Goal: Information Seeking & Learning: Learn about a topic

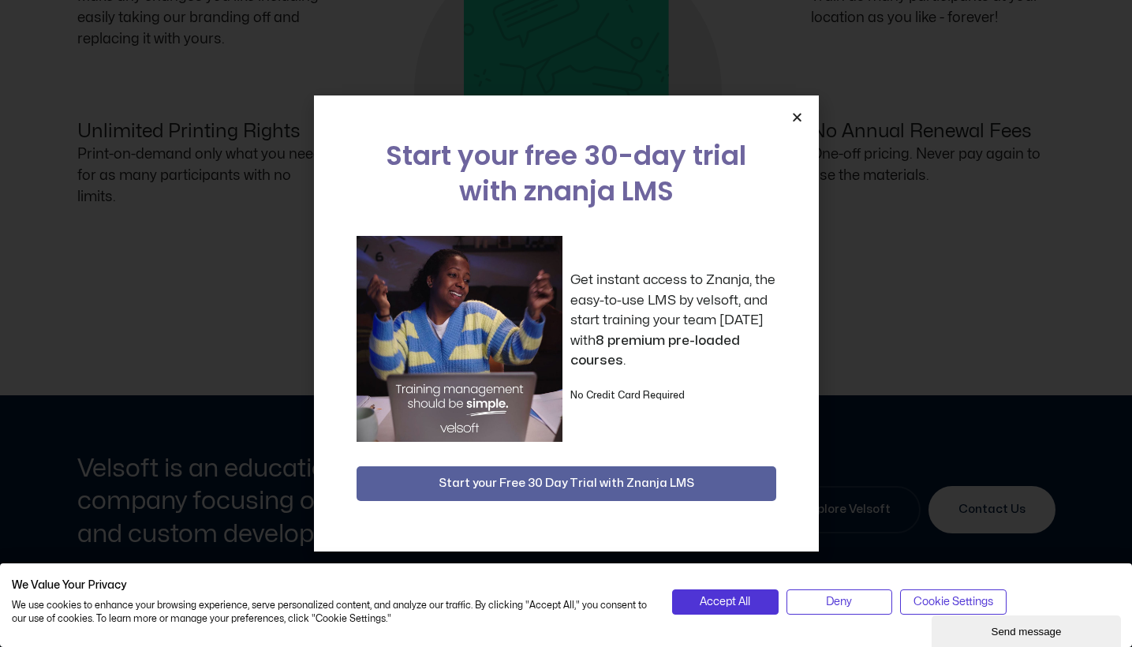
scroll to position [1619, 0]
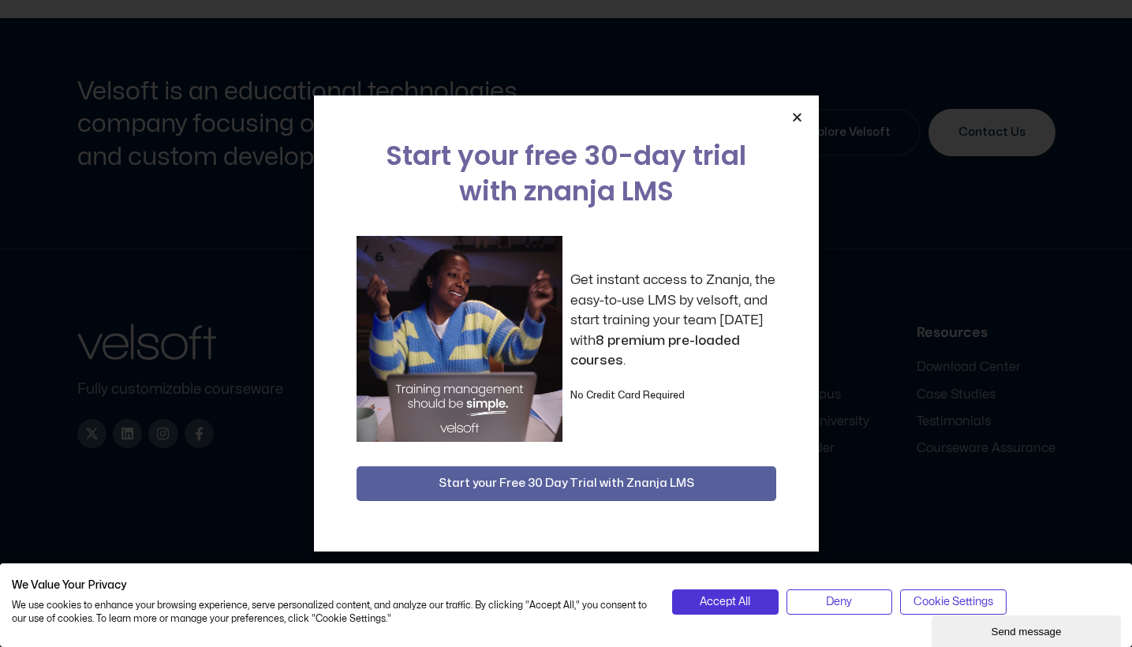
click at [798, 117] on icon "Close" at bounding box center [798, 117] width 12 height 12
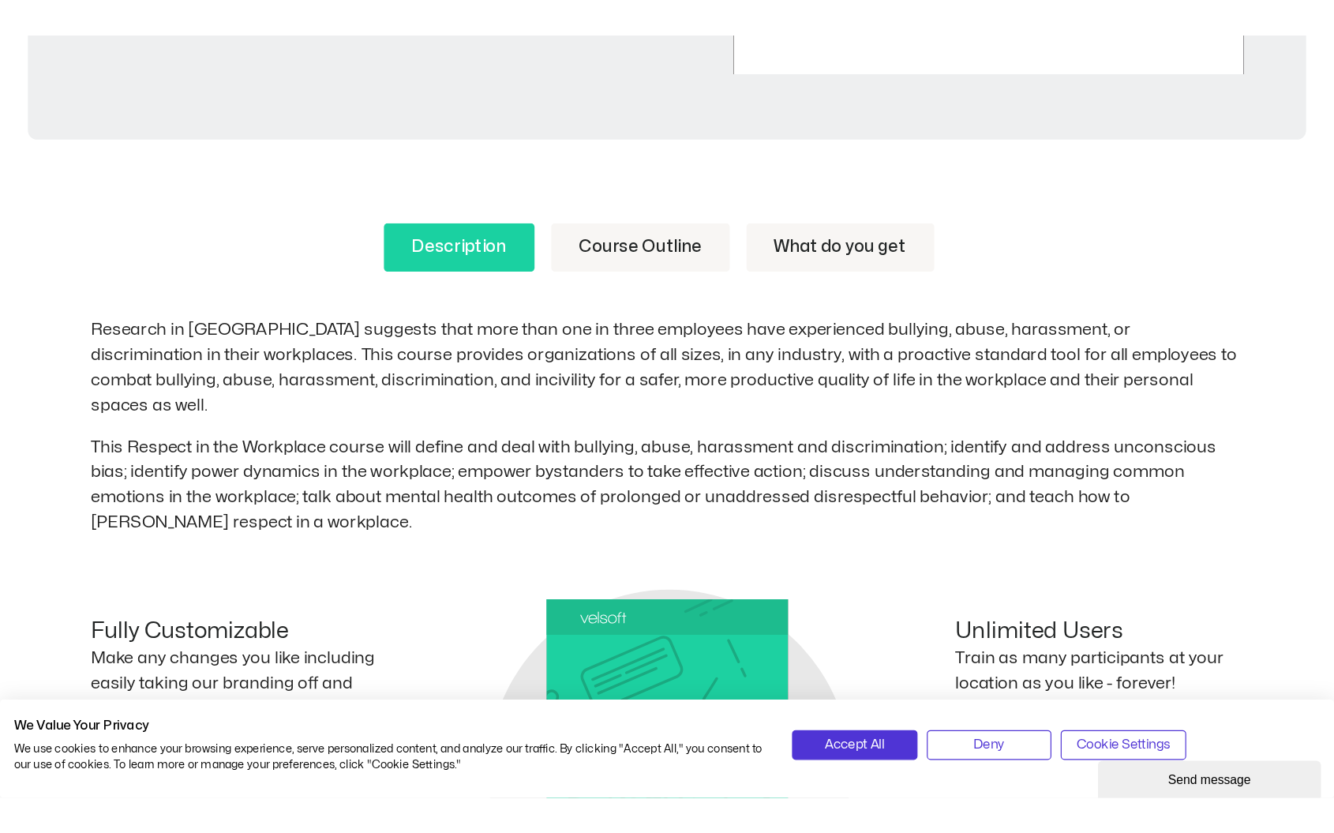
scroll to position [799, 0]
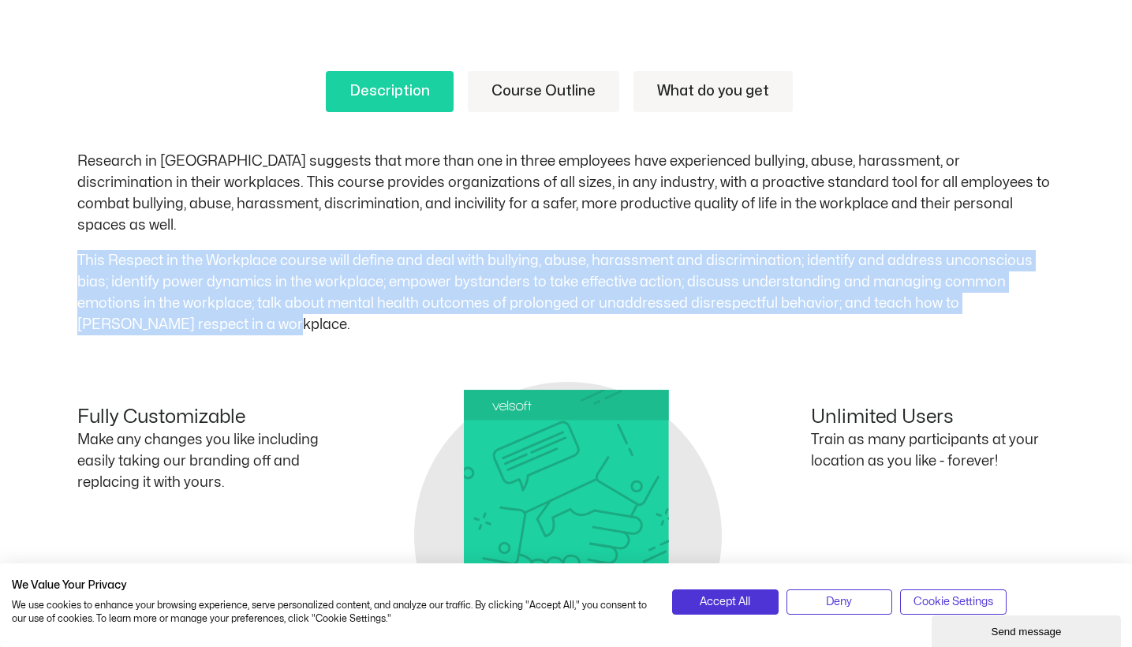
drag, startPoint x: 78, startPoint y: 234, endPoint x: 191, endPoint y: 302, distance: 131.7
click at [191, 302] on p "This Respect in the Workplace course will define and deal with bullying, abuse,…" at bounding box center [566, 292] width 979 height 85
copy p "This Respect in the Workplace course will define and deal with bullying, abuse,…"
click at [406, 88] on link "Description" at bounding box center [390, 91] width 128 height 41
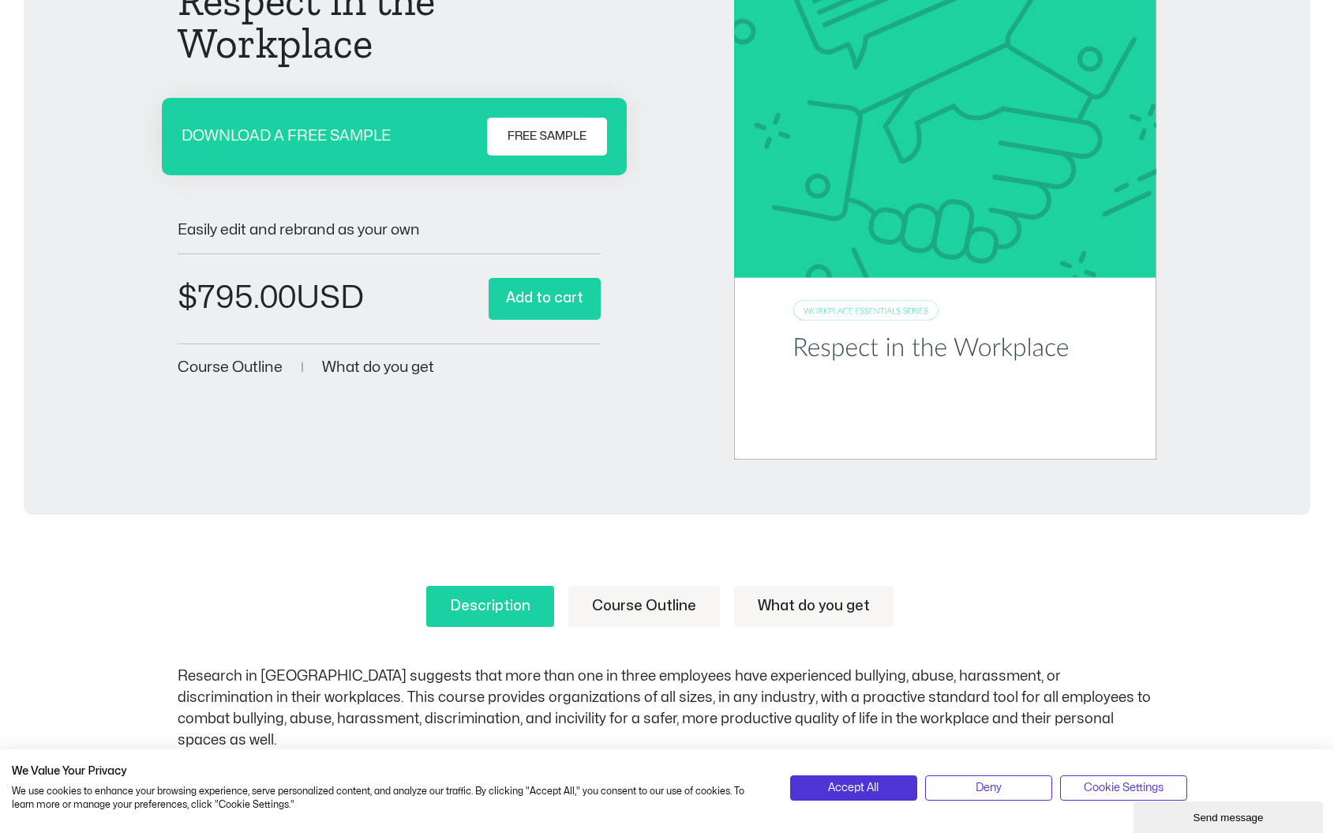
scroll to position [271, 0]
click at [657, 612] on link "Course Outline" at bounding box center [644, 605] width 152 height 41
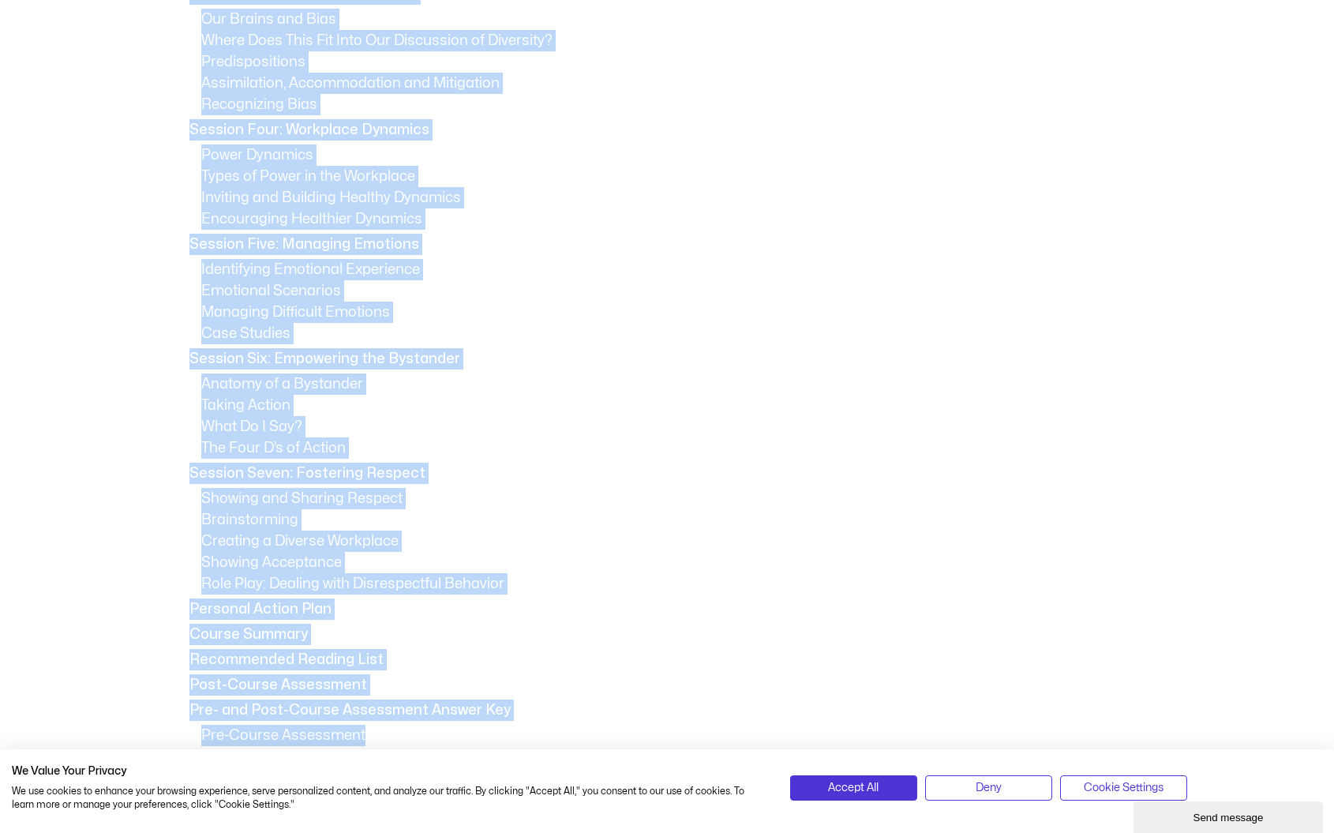
scroll to position [1211, 0]
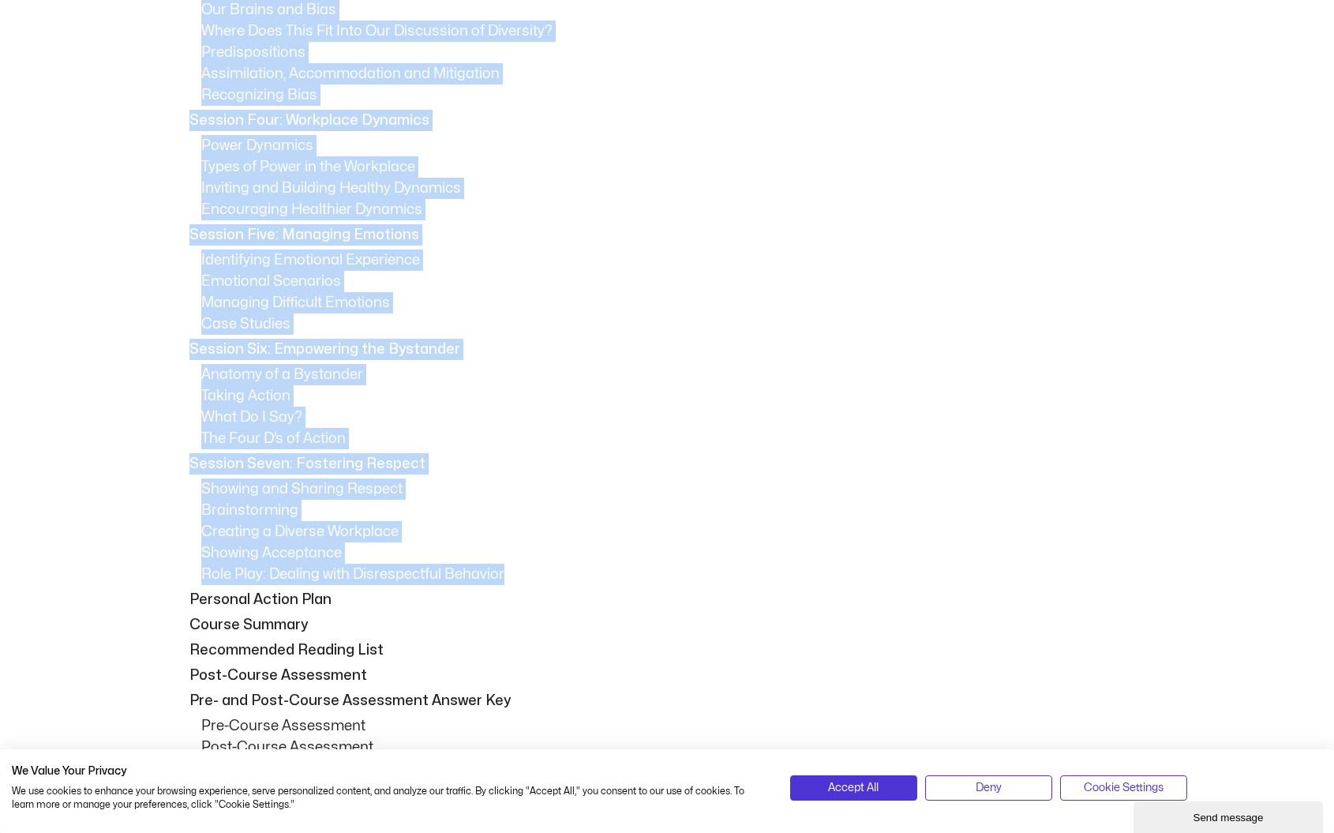
drag, startPoint x: 185, startPoint y: 77, endPoint x: 527, endPoint y: 573, distance: 602.0
click at [527, 573] on div "Session One: Course Overview Course Overview Learning Objectives Pre-Assignment…" at bounding box center [667, 319] width 979 height 1191
copy div "Session One: Course Overview Course Overview Learning Objectives Pre-Assignment…"
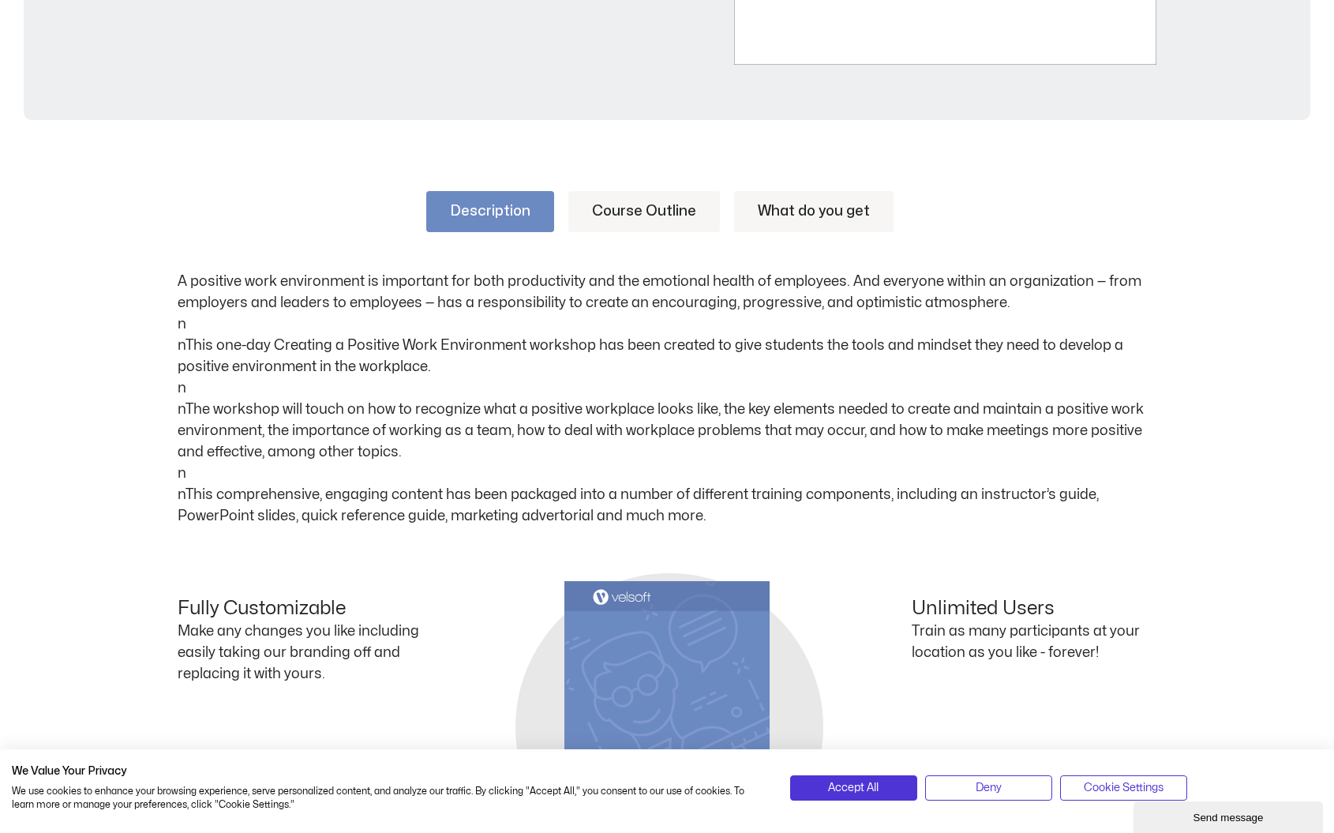
drag, startPoint x: 567, startPoint y: 450, endPoint x: 137, endPoint y: 285, distance: 460.7
click at [137, 285] on div "Description Course Outline What do you get A positive work environment is impor…" at bounding box center [667, 587] width 1334 height 886
copy p "A positive work environment is important for both productivity and the emotiona…"
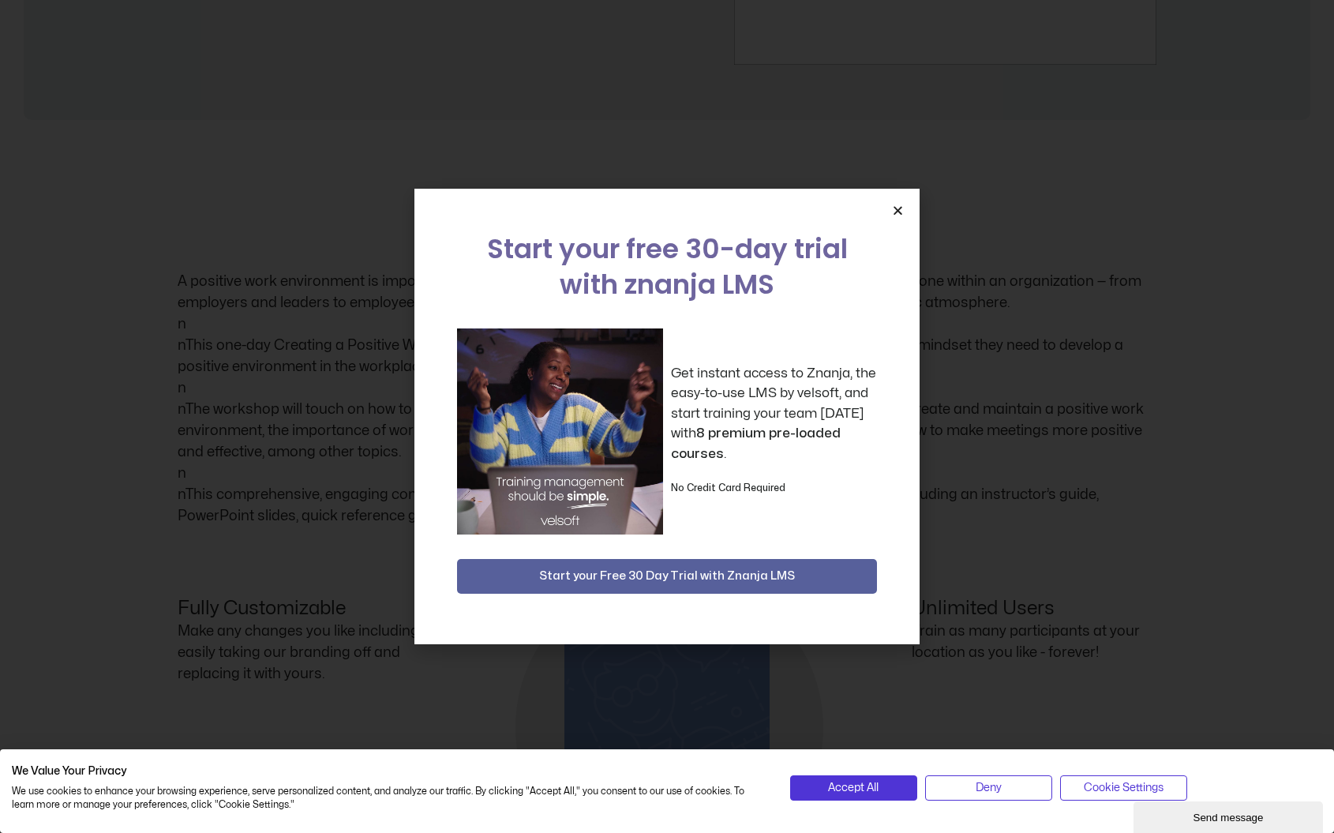
click at [902, 204] on icon "Close" at bounding box center [898, 210] width 12 height 12
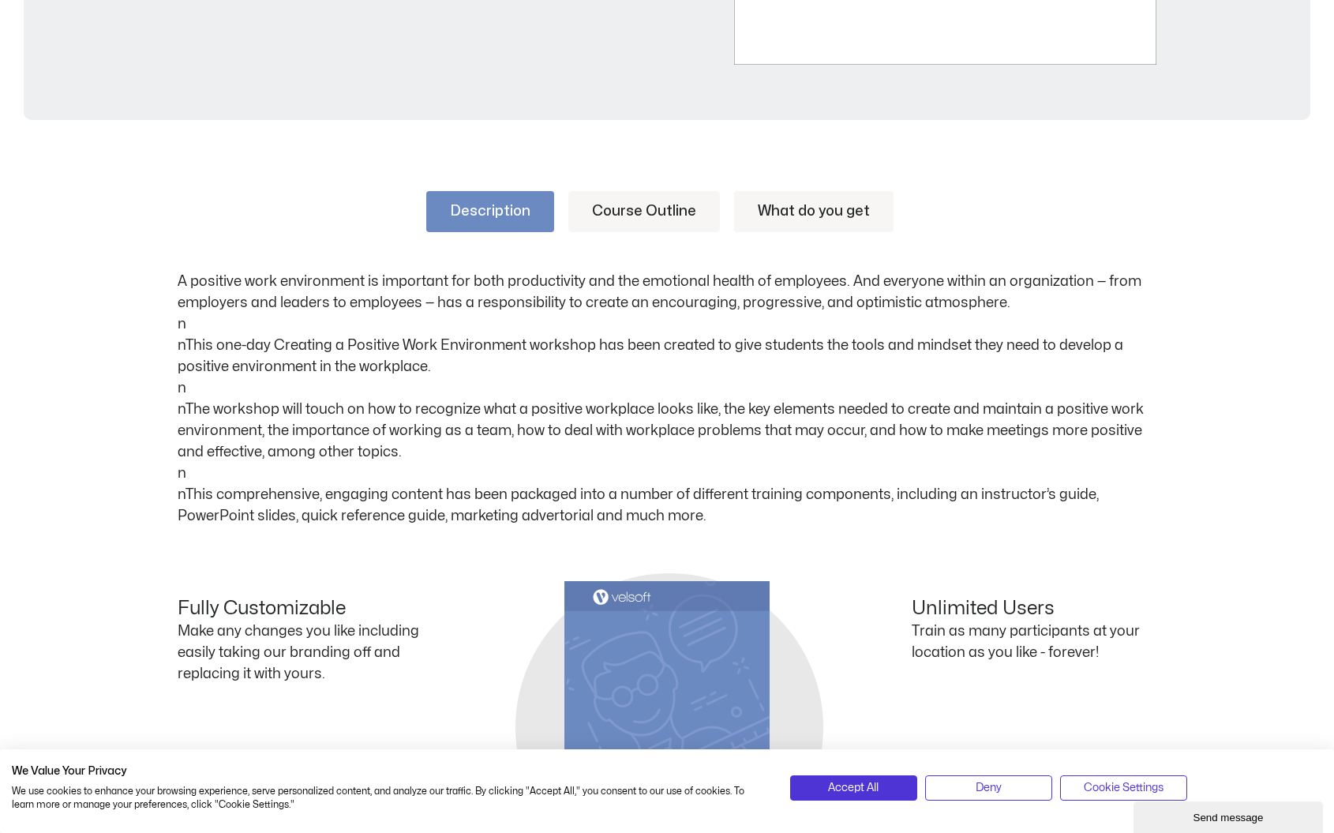
click at [612, 206] on link "Course Outline" at bounding box center [644, 211] width 152 height 41
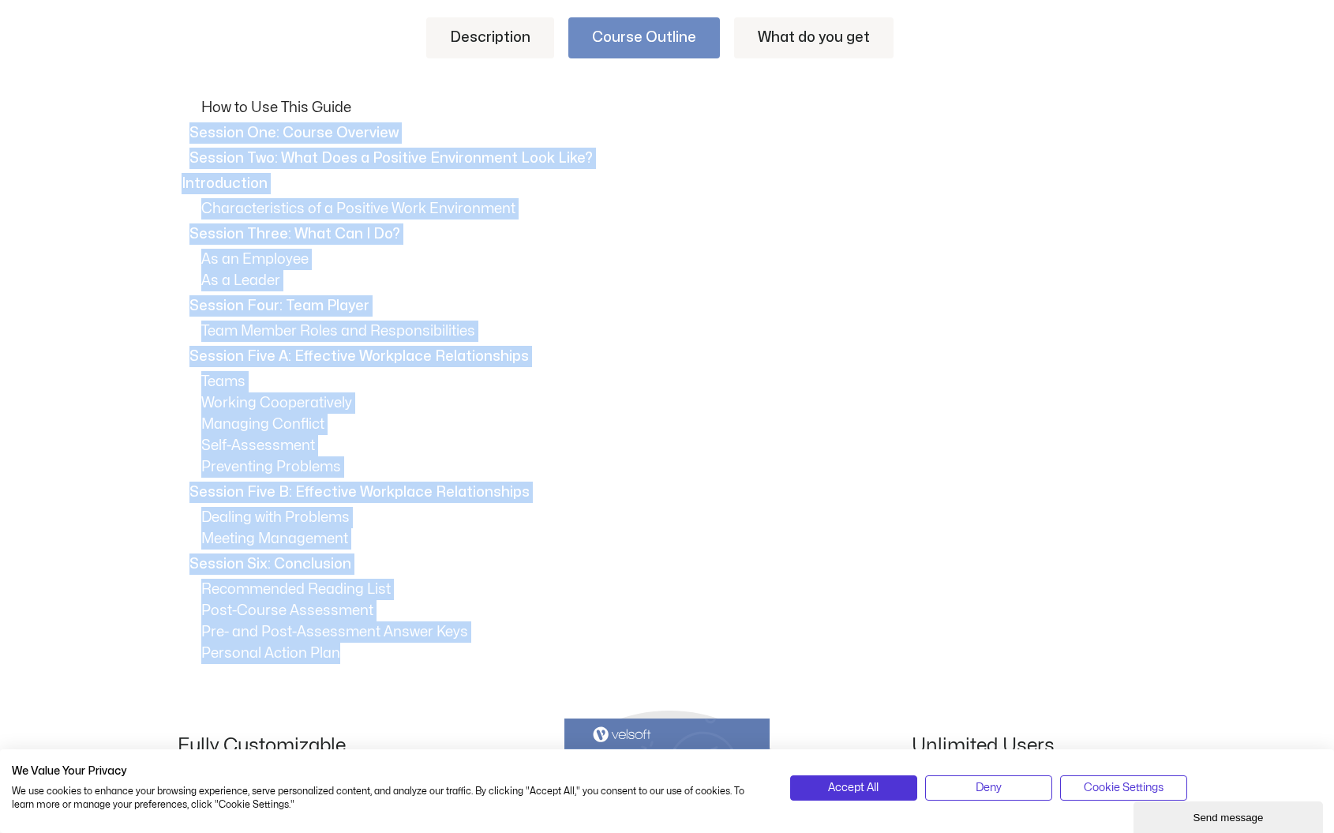
scroll to position [893, 0]
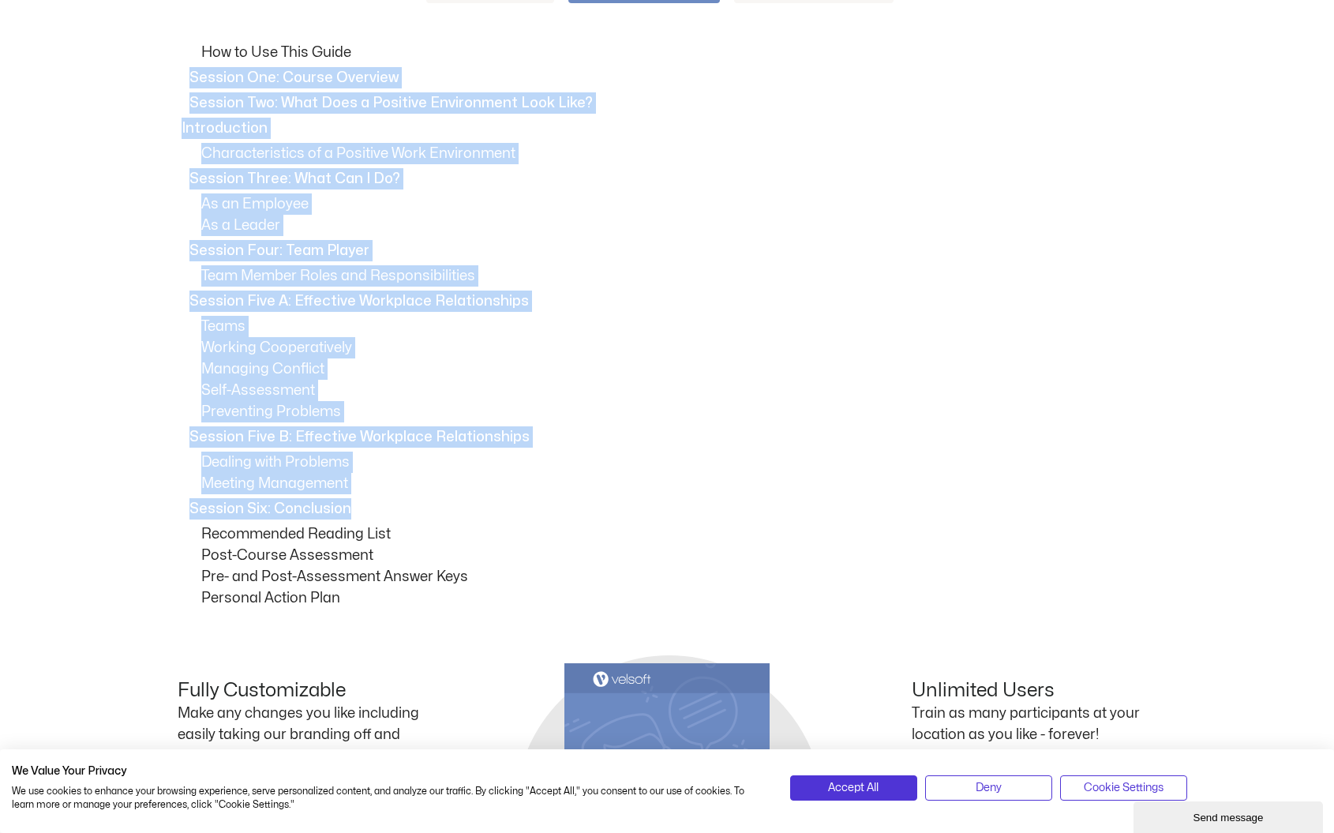
drag, startPoint x: 192, startPoint y: 302, endPoint x: 430, endPoint y: 513, distance: 318.1
click at [430, 513] on div "How to Use This Guide Session One: Course Overview Session Two: What Does a Pos…" at bounding box center [667, 325] width 979 height 567
copy div "Session One: Course Overview Session Two: What Does a Positive Environment Look…"
